Goal: Task Accomplishment & Management: Manage account settings

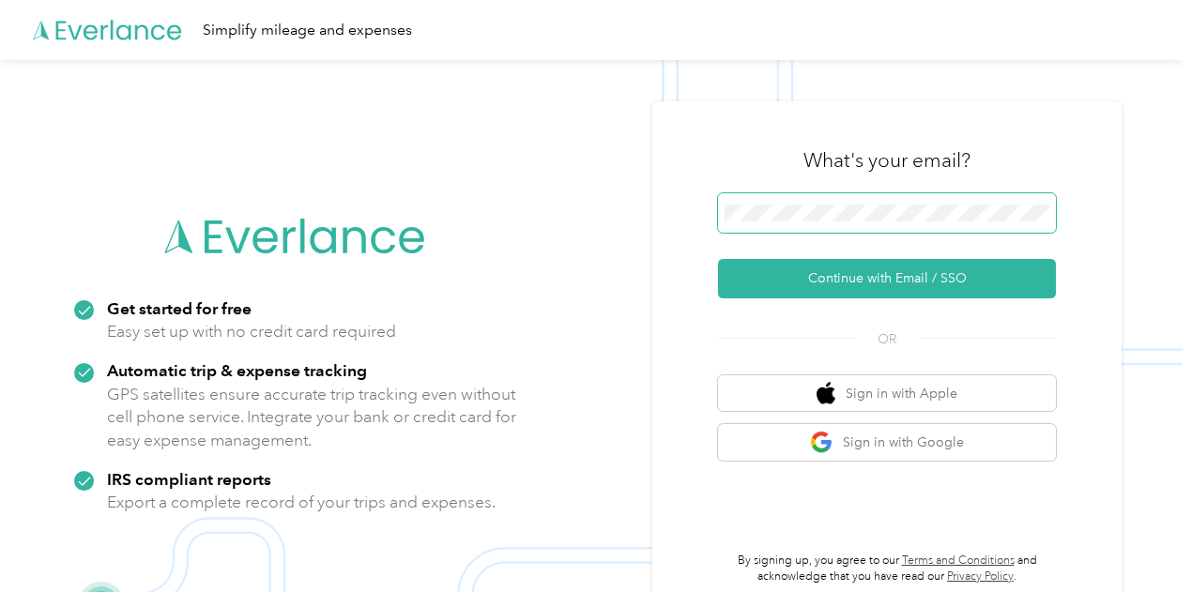
click at [718, 259] on button "Continue with Email / SSO" at bounding box center [887, 278] width 338 height 39
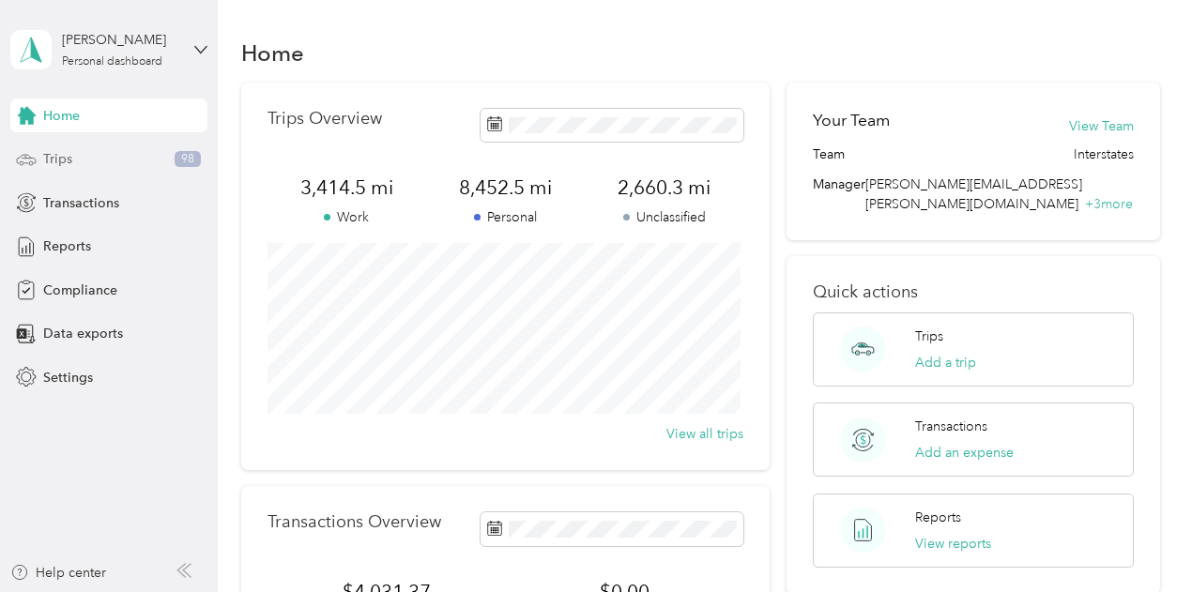
click at [63, 157] on span "Trips" at bounding box center [57, 159] width 29 height 20
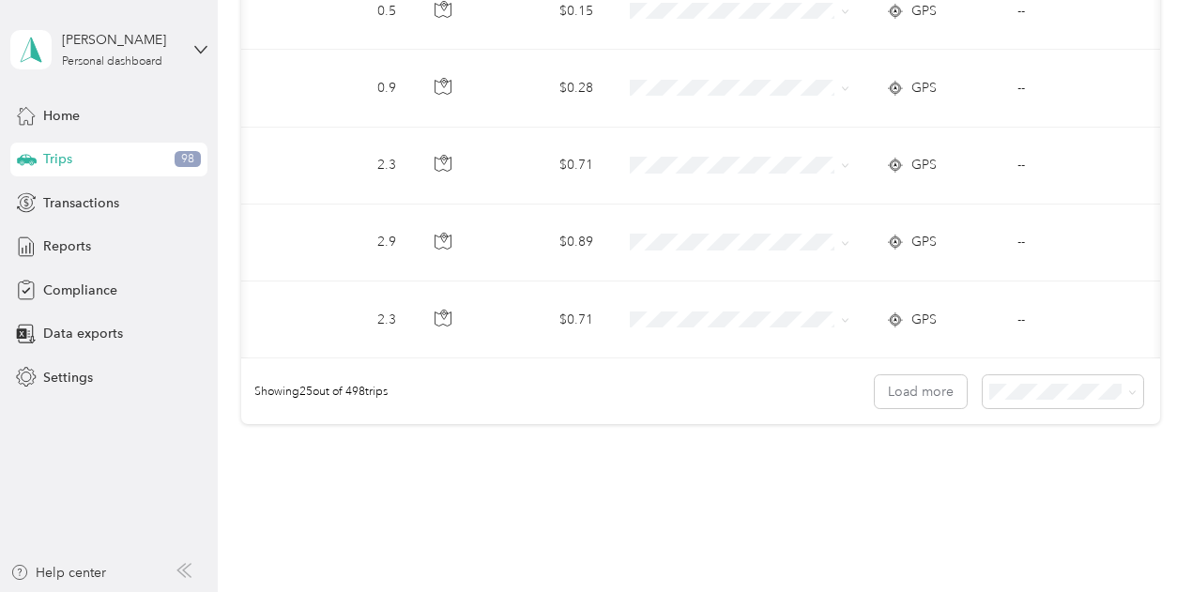
scroll to position [0, 600]
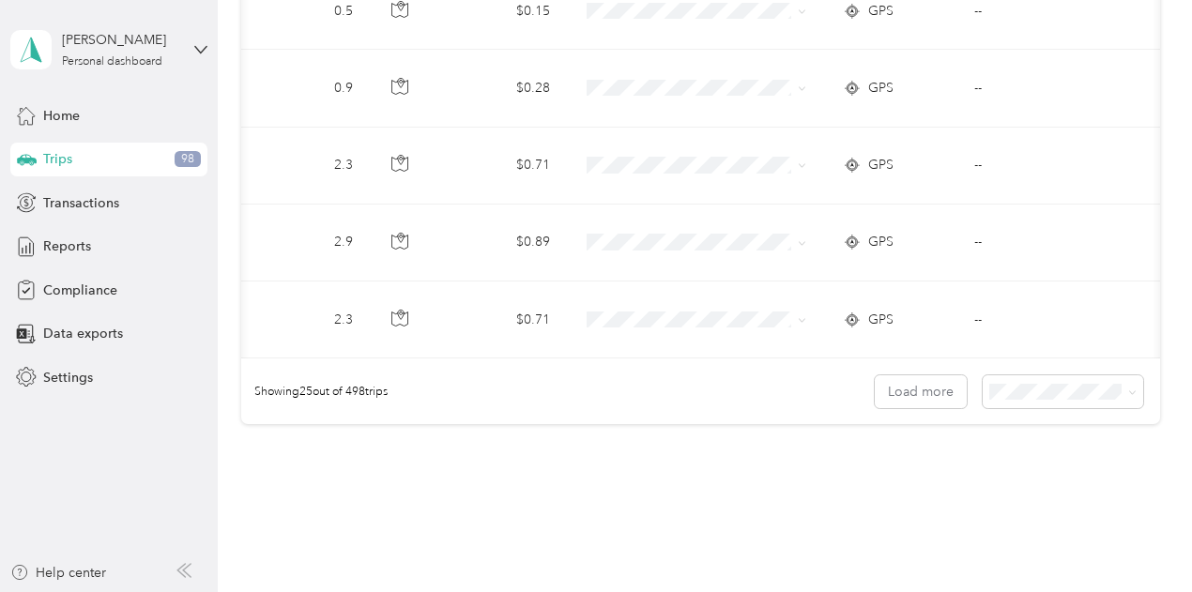
click at [1051, 493] on span "100 per load" at bounding box center [1029, 490] width 77 height 16
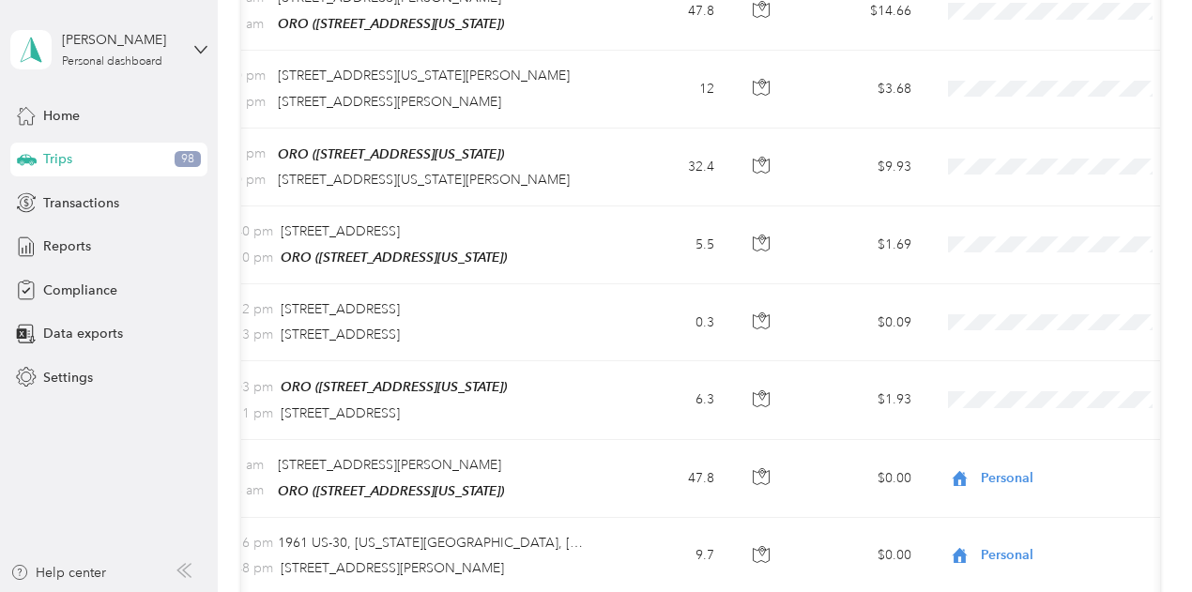
scroll to position [0, 237]
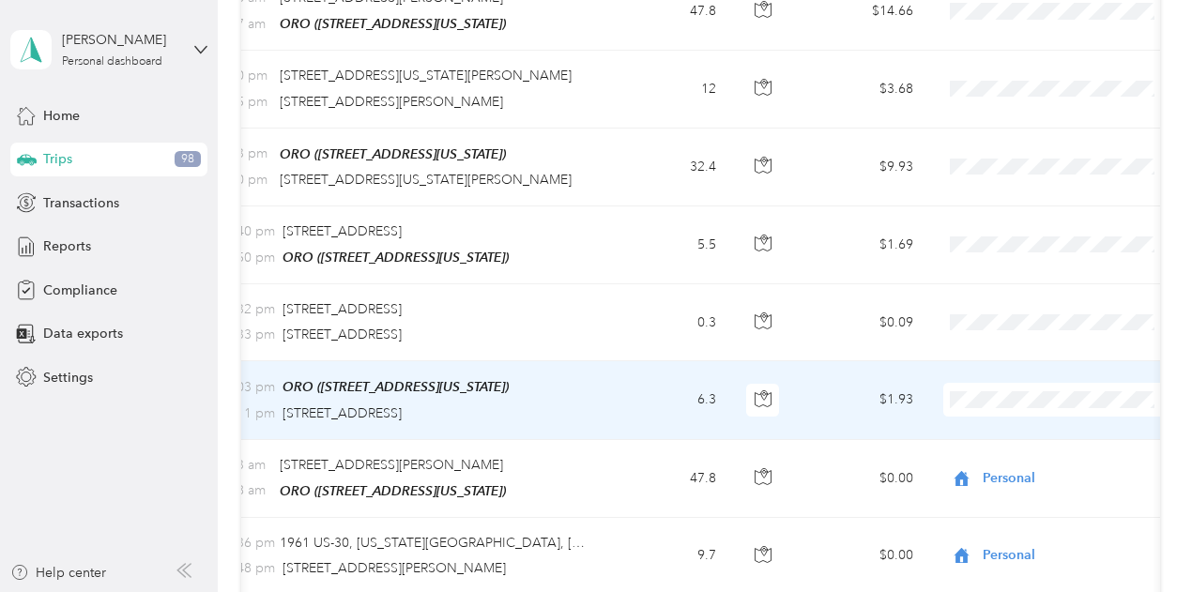
click at [992, 408] on span "Personal" at bounding box center [1076, 407] width 174 height 20
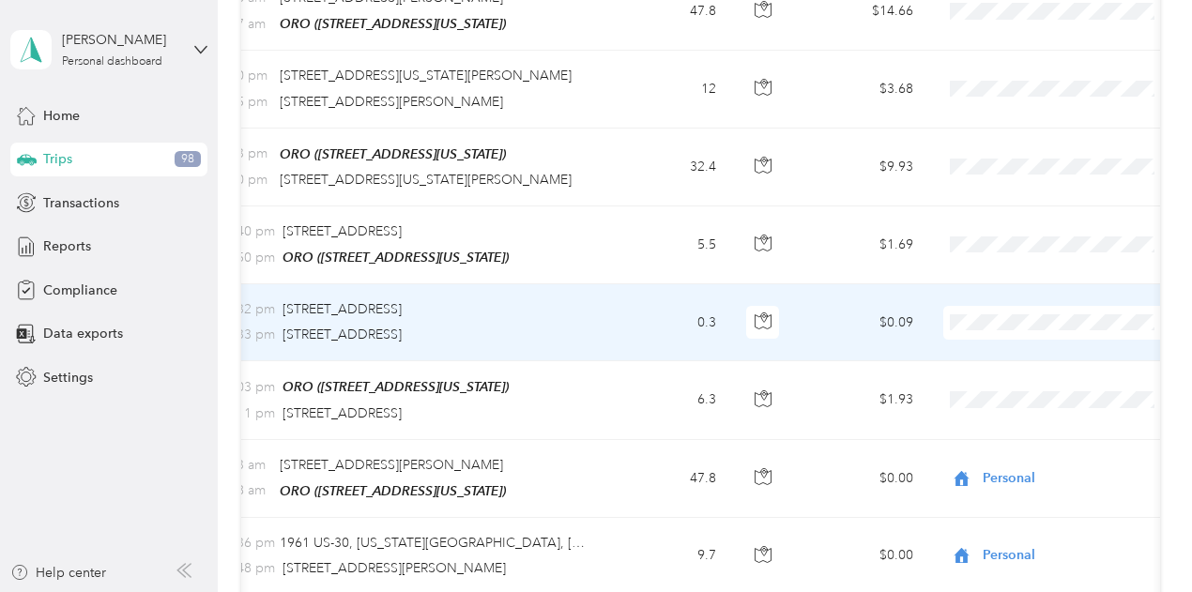
click at [1000, 328] on span "Personal" at bounding box center [1076, 333] width 174 height 20
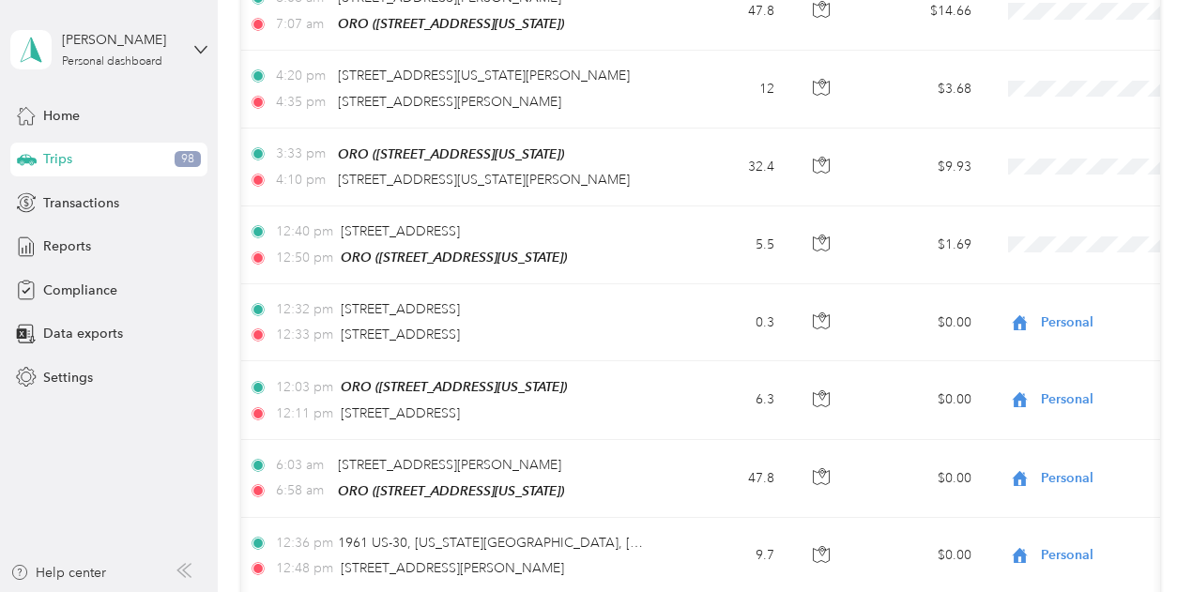
scroll to position [0, 180]
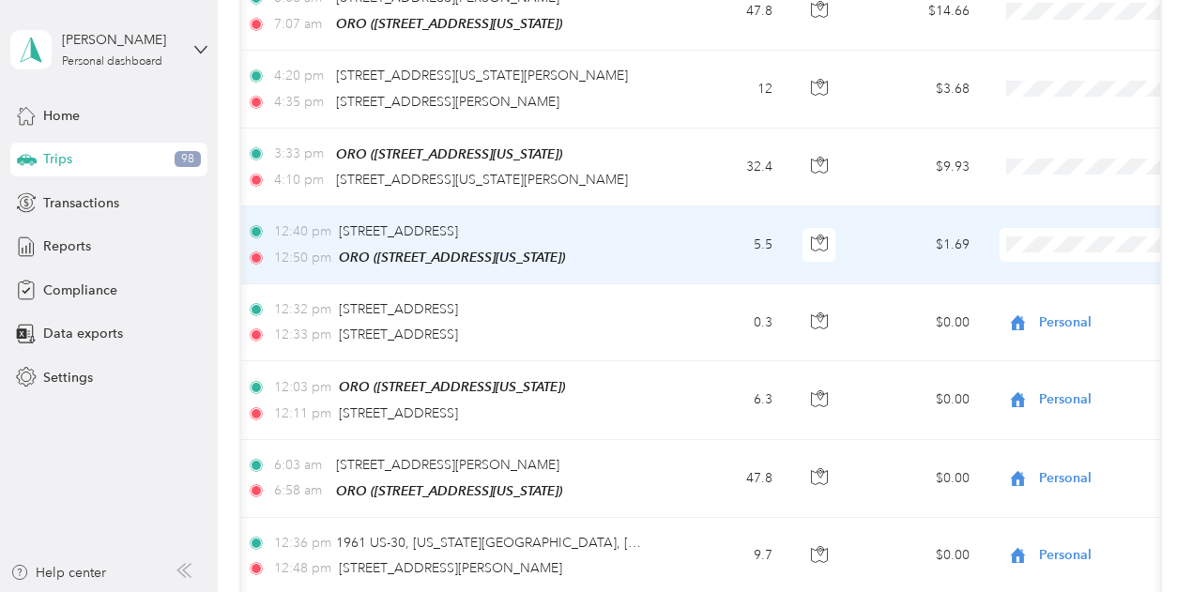
click at [1032, 228] on span at bounding box center [1116, 245] width 233 height 34
click at [1061, 253] on span "Personal" at bounding box center [1093, 255] width 174 height 20
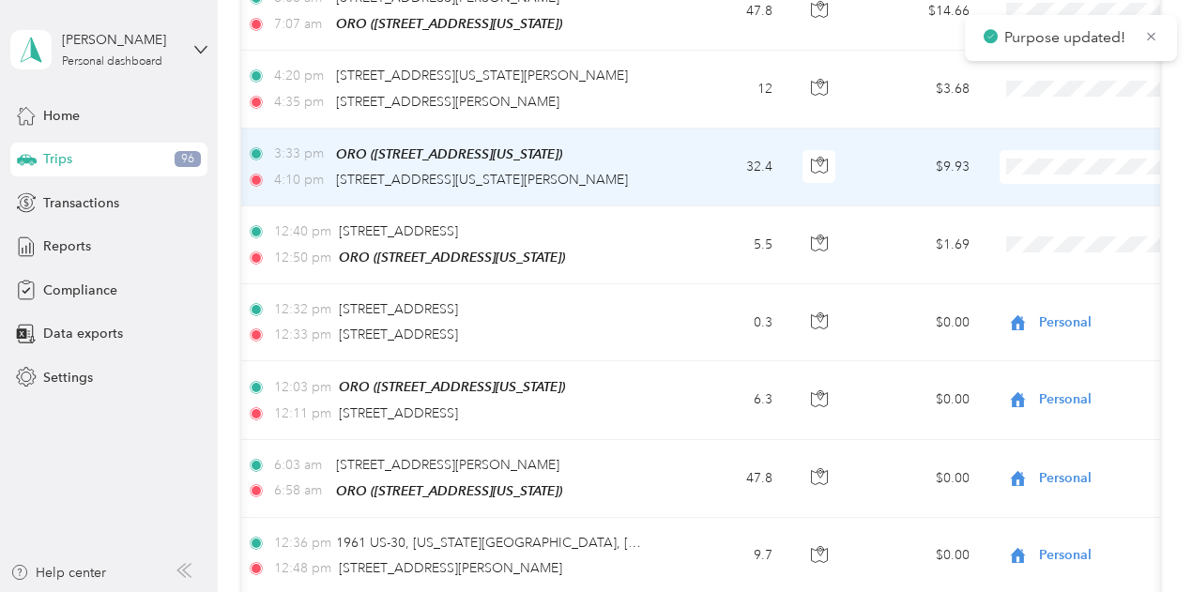
click at [1049, 172] on span "Personal" at bounding box center [1093, 180] width 174 height 20
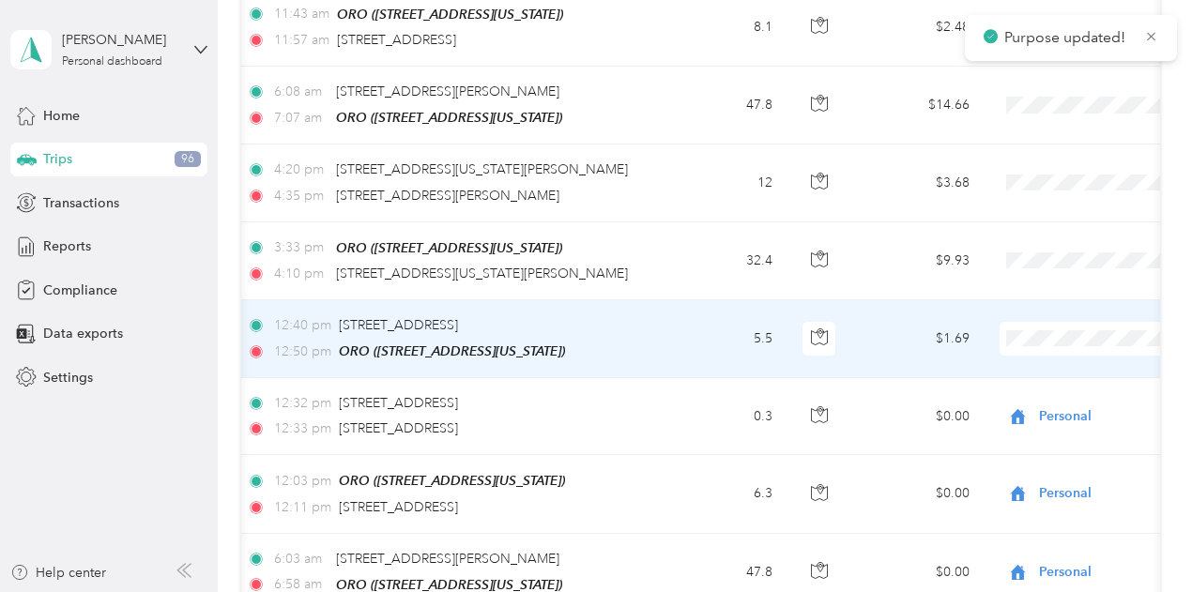
scroll to position [7283, 0]
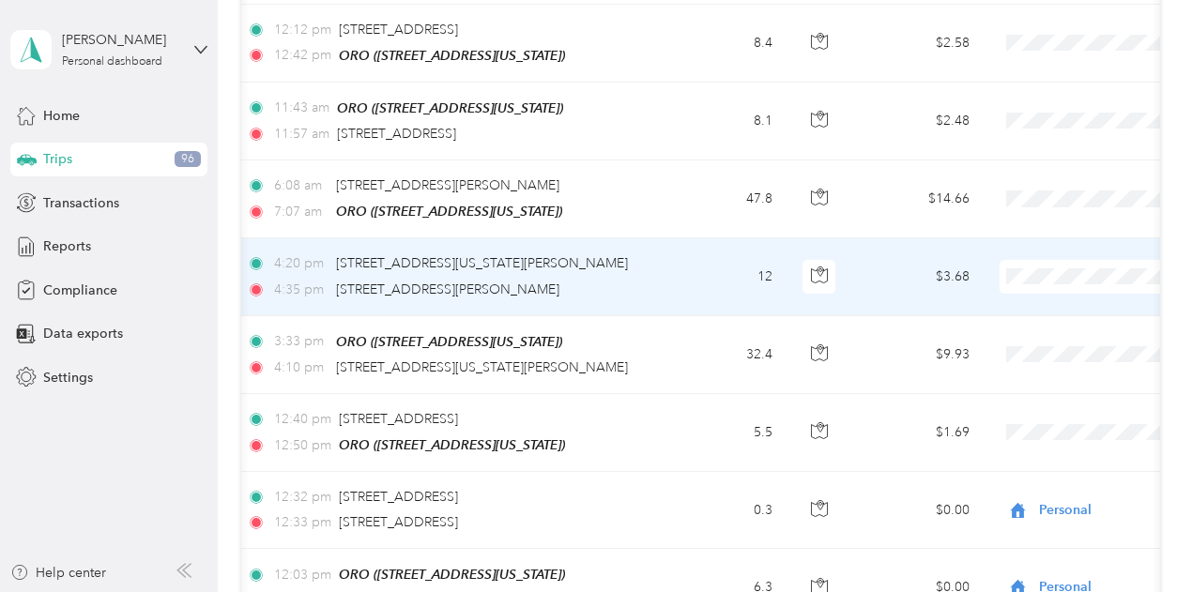
click at [1034, 286] on span "Personal" at bounding box center [1093, 291] width 174 height 20
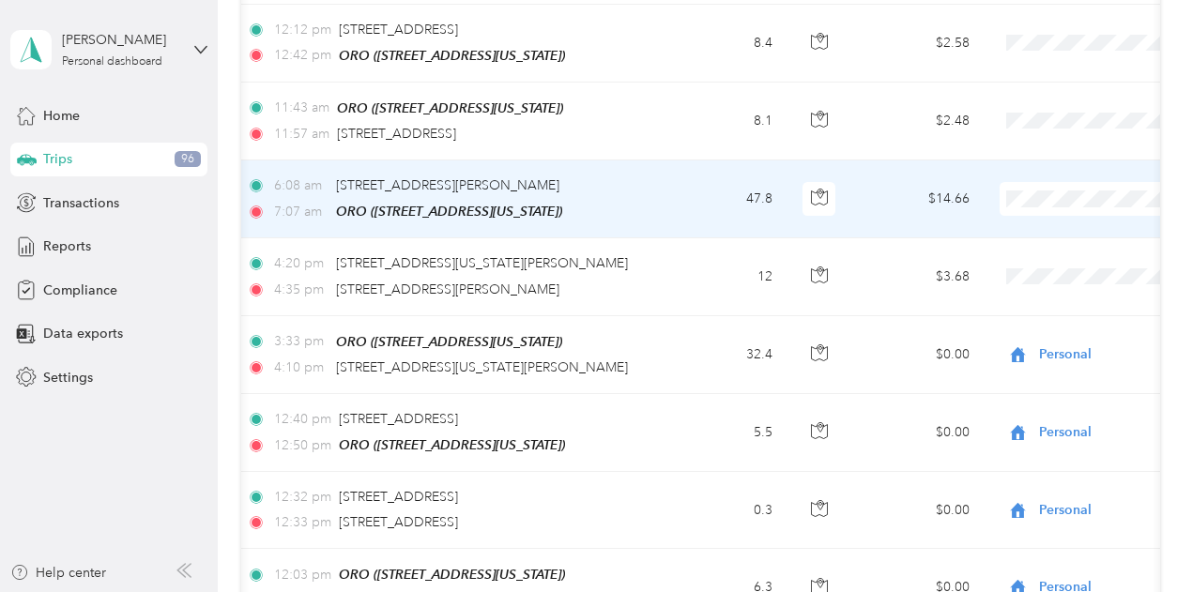
click at [1025, 209] on span "Personal" at bounding box center [1093, 214] width 174 height 20
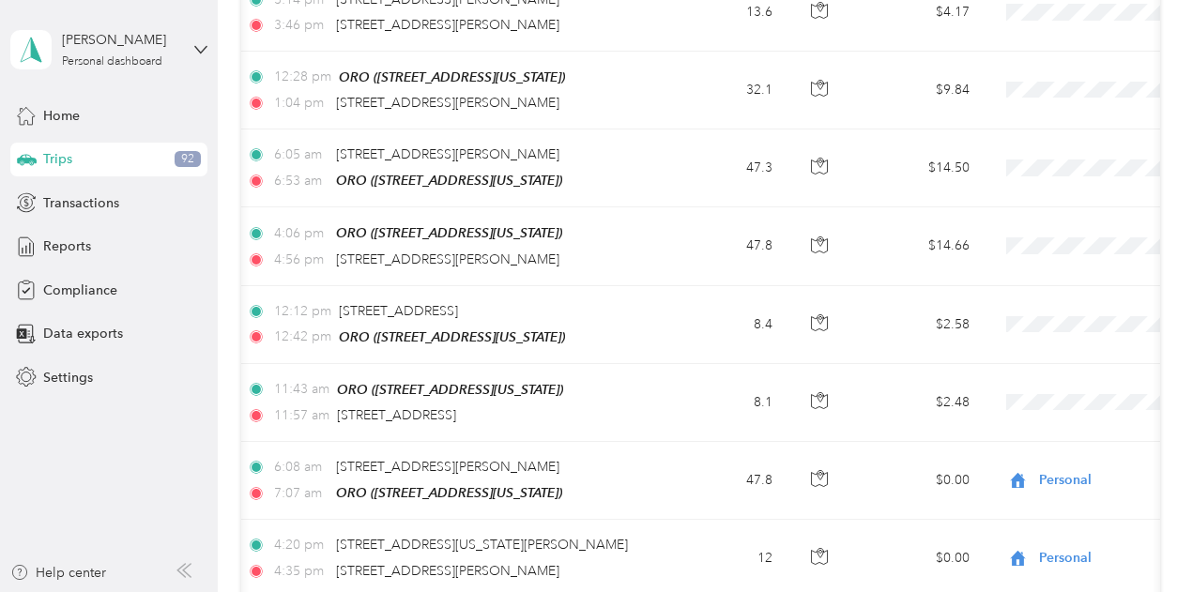
scroll to position [6483, 0]
